Goal: Transaction & Acquisition: Purchase product/service

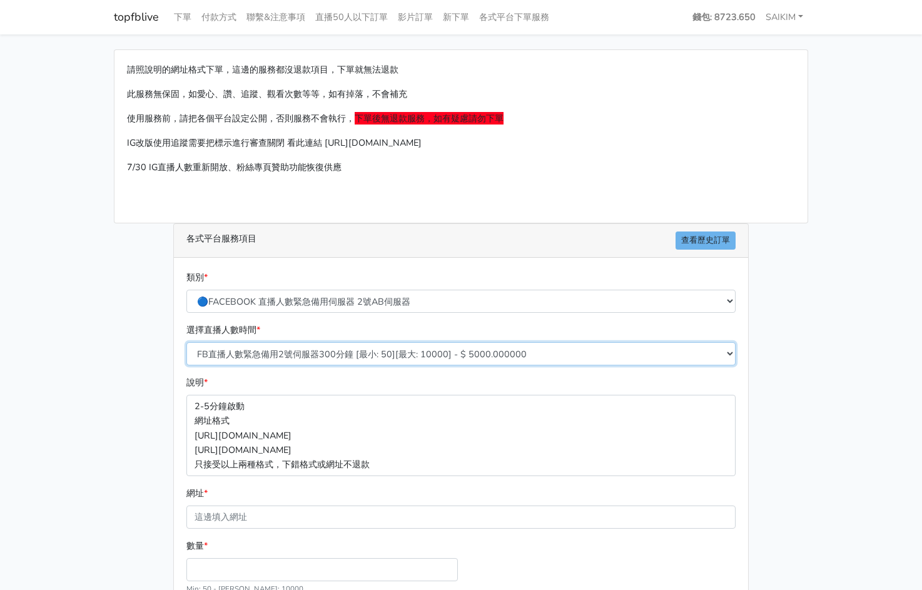
click at [356, 350] on select "FB直播人數緊急備用2號伺服器300分鐘 [最小: 50][最大: 10000] - $ 5000.000000 FB直播人數緊急備用2號伺服器60分鐘 [最…" at bounding box center [460, 353] width 549 height 23
select select "575"
click at [186, 342] on select "FB直播人數緊急備用2號伺服器300分鐘 [最小: 50][最大: 10000] - $ 5000.000000 FB直播人數緊急備用2號伺服器60分鐘 [最…" at bounding box center [460, 353] width 549 height 23
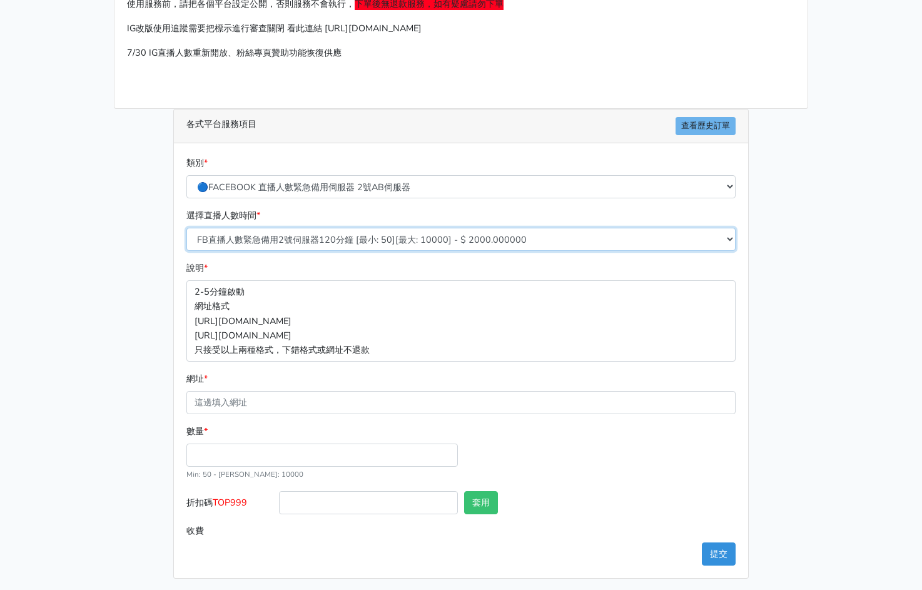
scroll to position [118, 0]
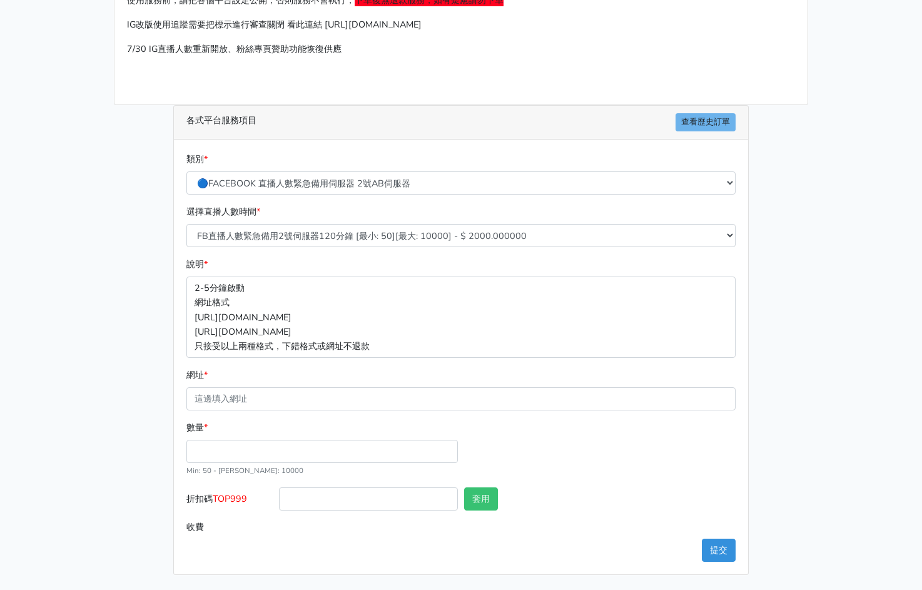
click at [244, 464] on div "數量 * Min: 50 - Max: 10000" at bounding box center [322, 448] width 278 height 57
click at [244, 451] on input "數量 *" at bounding box center [321, 451] width 271 height 23
type input "300"
type input "600.000"
click at [237, 496] on span "TOP999" at bounding box center [230, 498] width 34 height 13
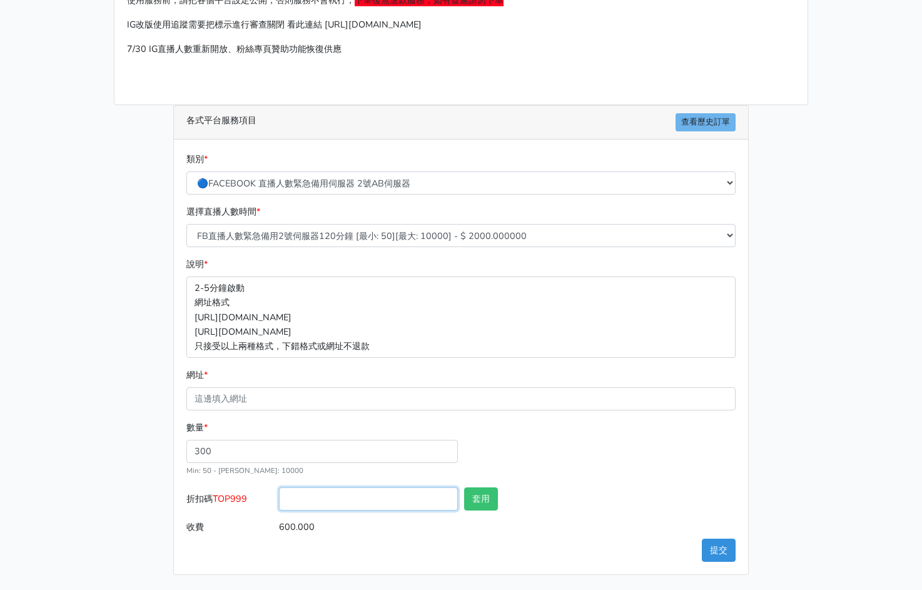
click at [279, 496] on input "折扣碼 TOP999" at bounding box center [368, 498] width 179 height 23
click at [237, 496] on span "TOP999" at bounding box center [230, 498] width 34 height 13
click at [279, 496] on input "折扣碼 TOP999" at bounding box center [368, 498] width 179 height 23
copy span "TOP999"
click at [279, 503] on input "折扣碼 TOP999" at bounding box center [368, 498] width 179 height 23
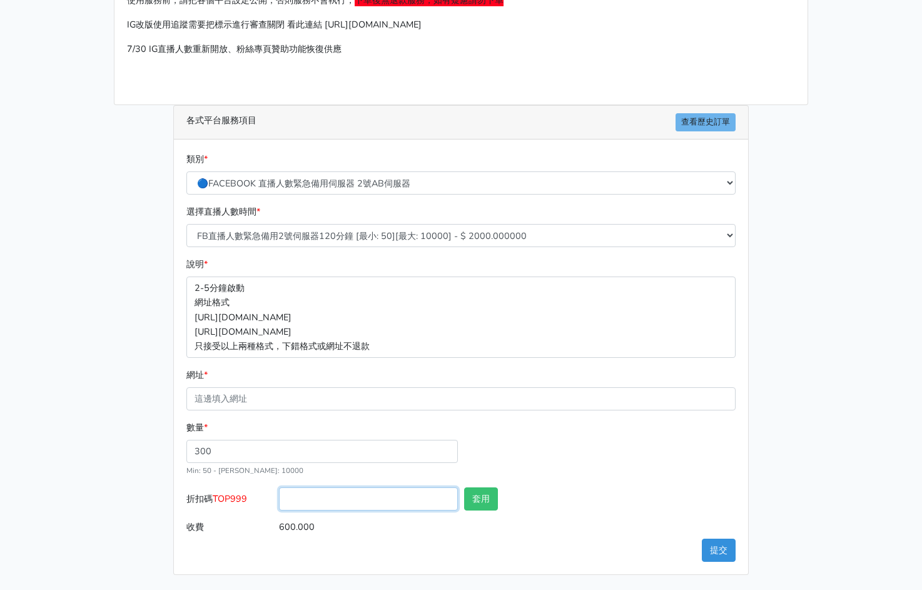
paste input "TOP999"
type input "TOP456"
click at [476, 496] on button "套用" at bounding box center [481, 498] width 34 height 23
type input "套用成功"
type input "576.000"
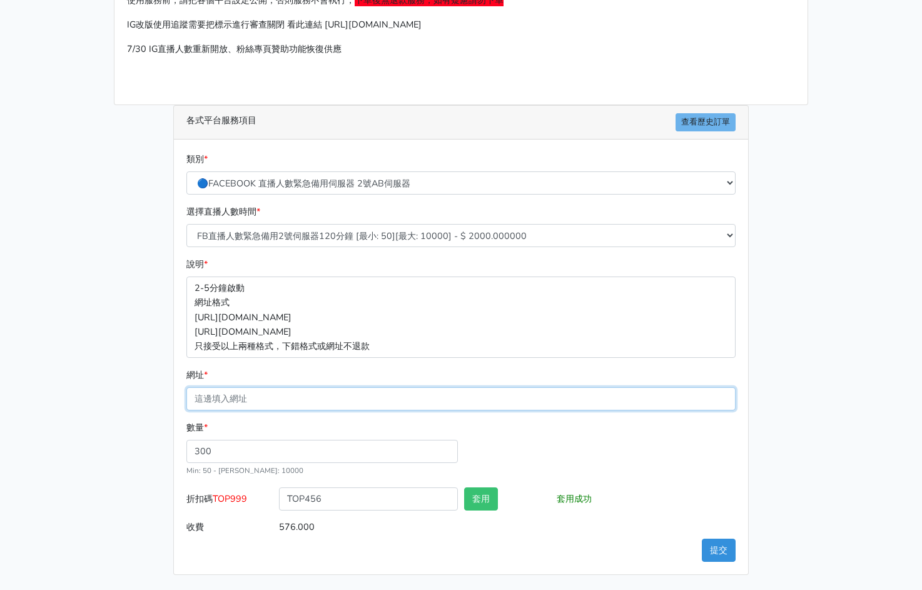
click at [313, 396] on input "網址 *" at bounding box center [460, 398] width 549 height 23
paste input "[URL][DOMAIN_NAME]"
type input "[URL][DOMAIN_NAME]"
click at [482, 503] on button "套用" at bounding box center [481, 498] width 34 height 23
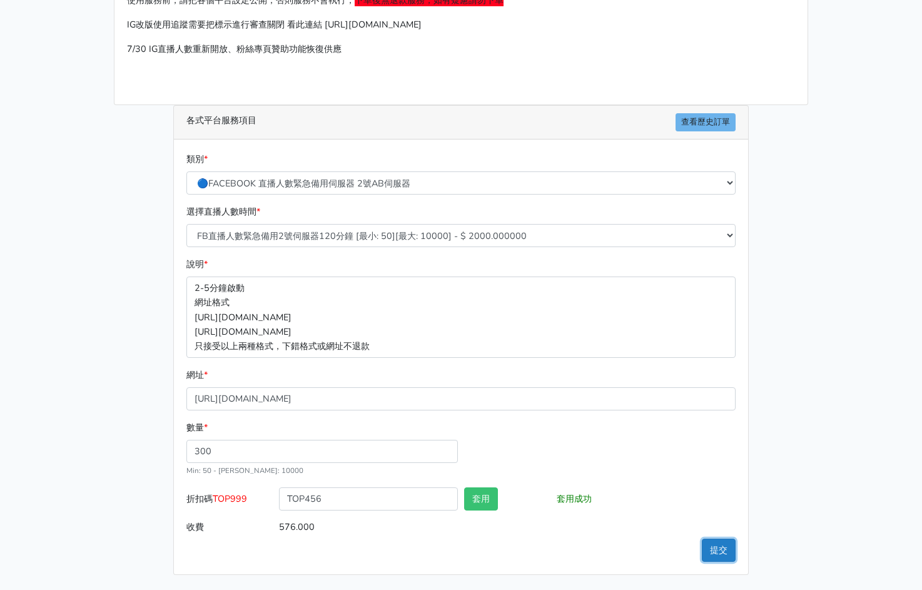
click at [718, 550] on button "提交" at bounding box center [719, 549] width 34 height 23
